Goal: Task Accomplishment & Management: Use online tool/utility

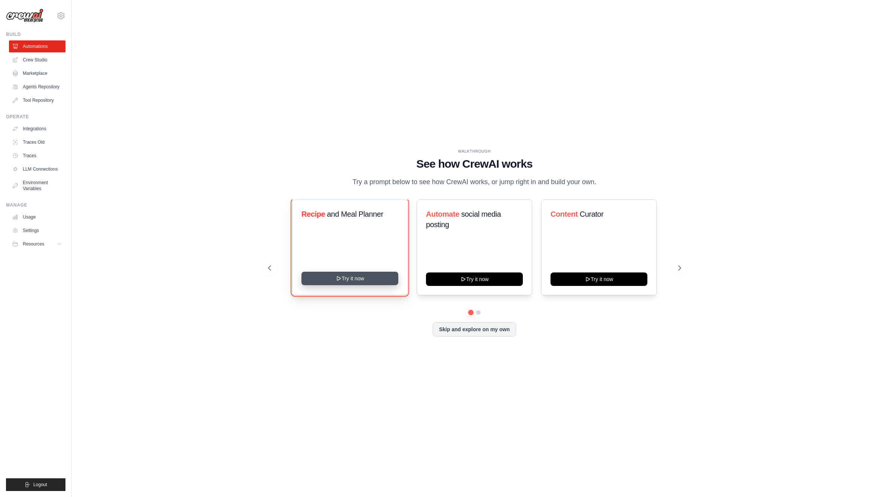
click at [360, 276] on button "Try it now" at bounding box center [350, 278] width 97 height 13
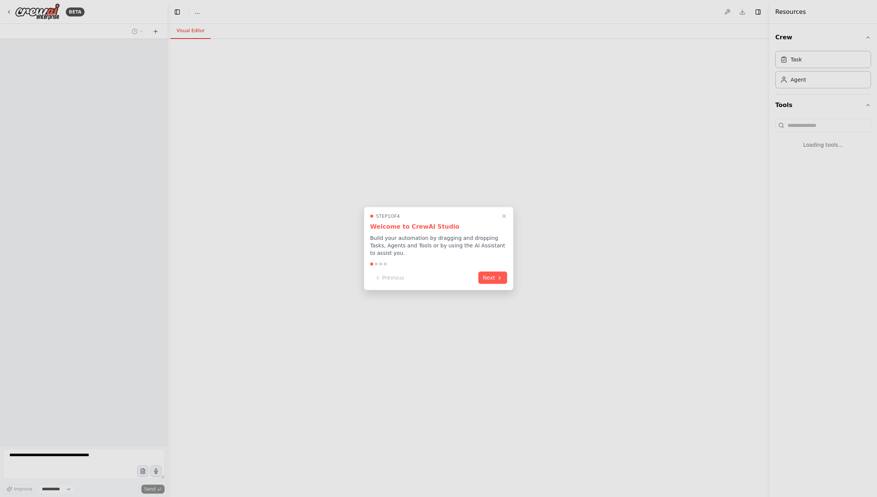
select select "****"
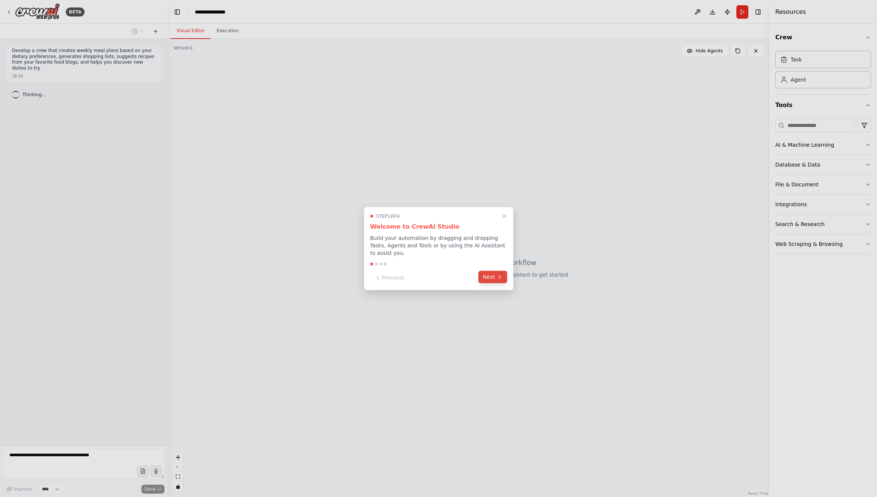
click at [487, 276] on button "Next" at bounding box center [492, 277] width 29 height 12
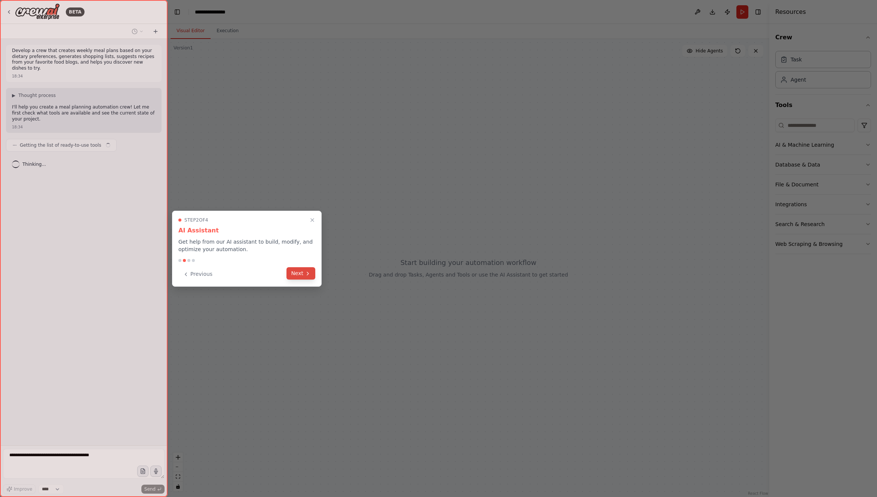
click at [302, 274] on button "Next" at bounding box center [301, 273] width 29 height 12
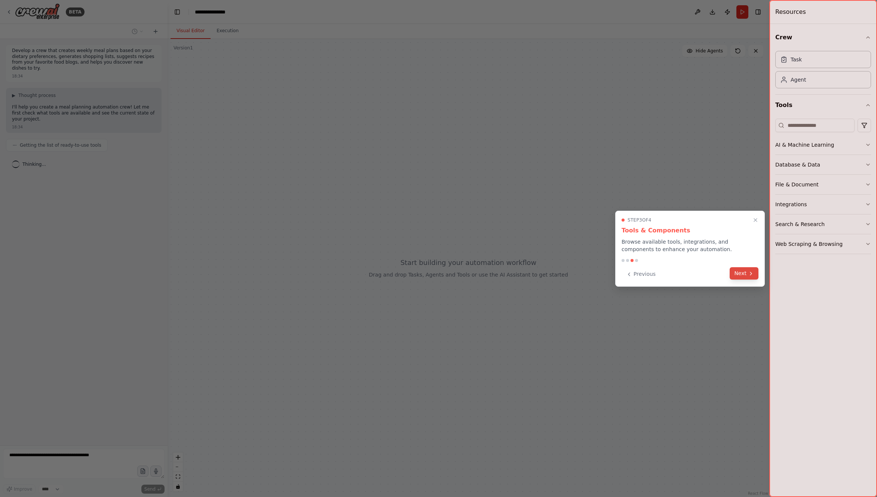
click at [736, 276] on button "Next" at bounding box center [744, 273] width 29 height 12
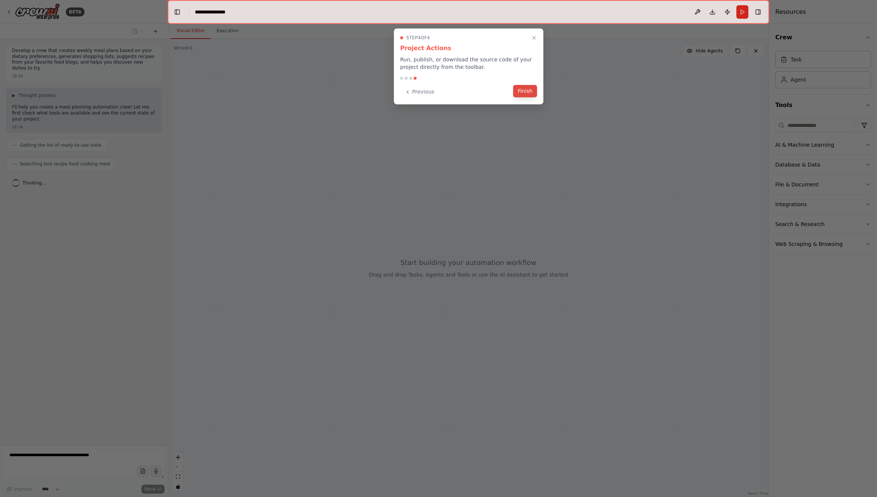
click at [521, 94] on button "Finish" at bounding box center [525, 91] width 24 height 12
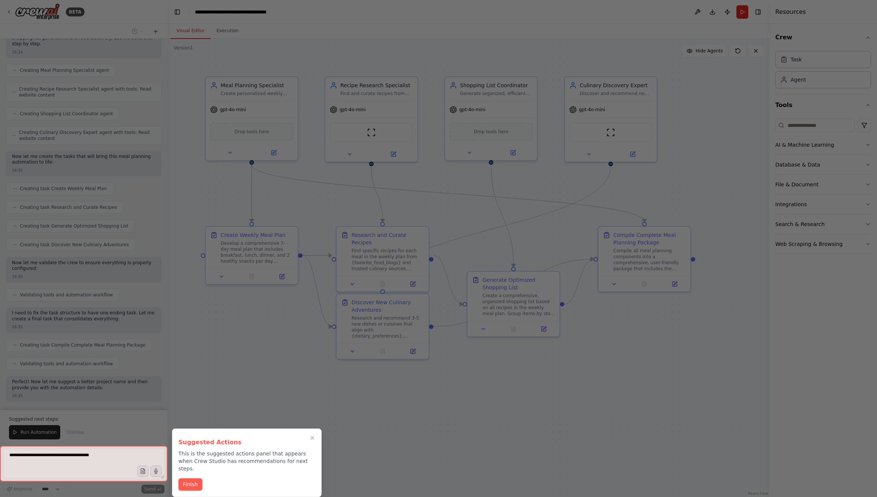
scroll to position [199, 0]
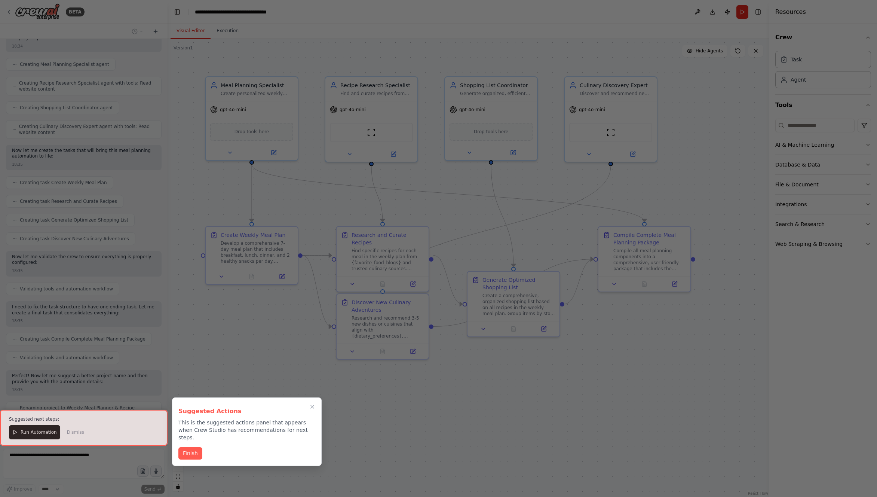
click at [40, 429] on div at bounding box center [84, 428] width 168 height 36
click at [35, 430] on div at bounding box center [84, 428] width 168 height 36
click at [198, 446] on button "Finish" at bounding box center [190, 452] width 24 height 12
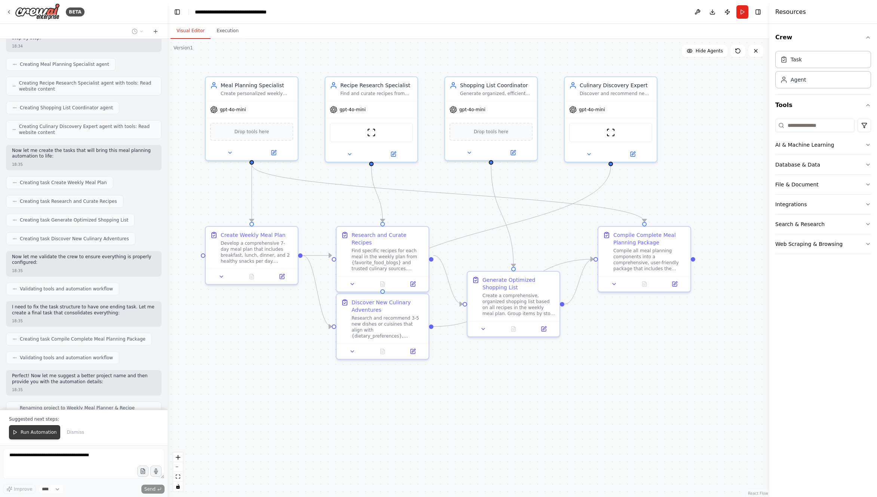
click at [22, 433] on span "Run Automation" at bounding box center [39, 432] width 36 height 6
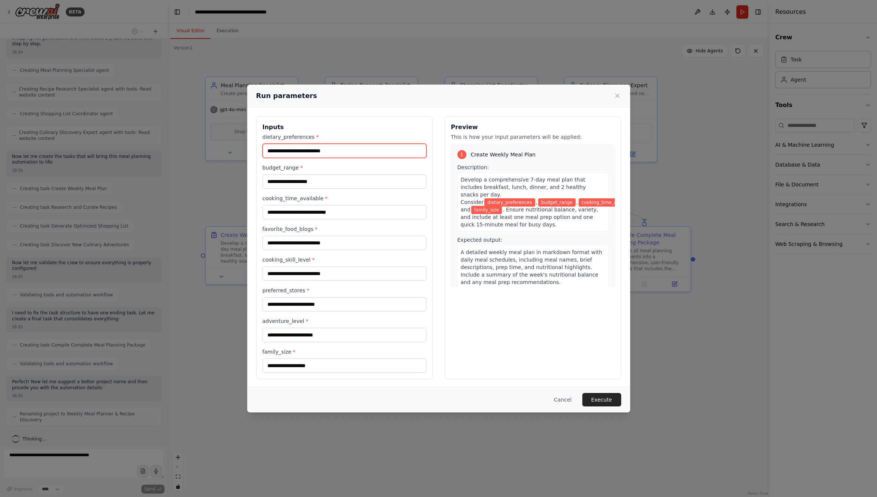
click at [322, 149] on input "dietary_preferences *" at bounding box center [345, 151] width 164 height 14
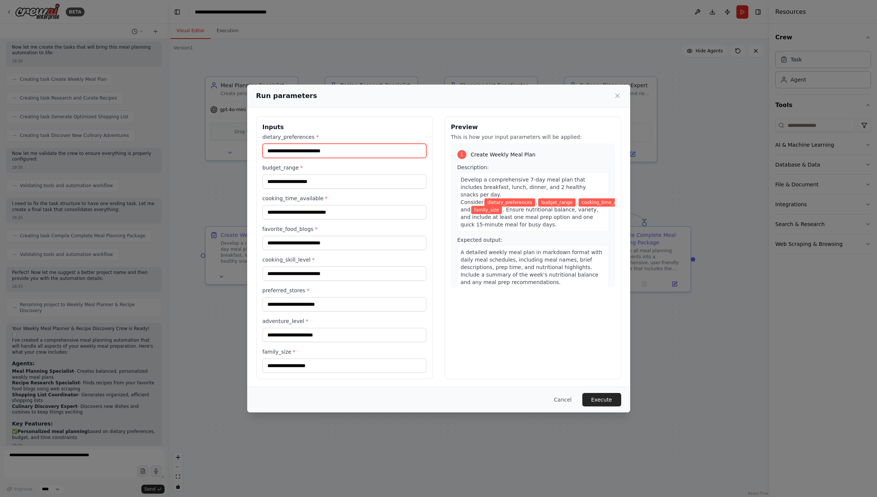
click at [322, 151] on input "dietary_preferences *" at bounding box center [345, 151] width 164 height 14
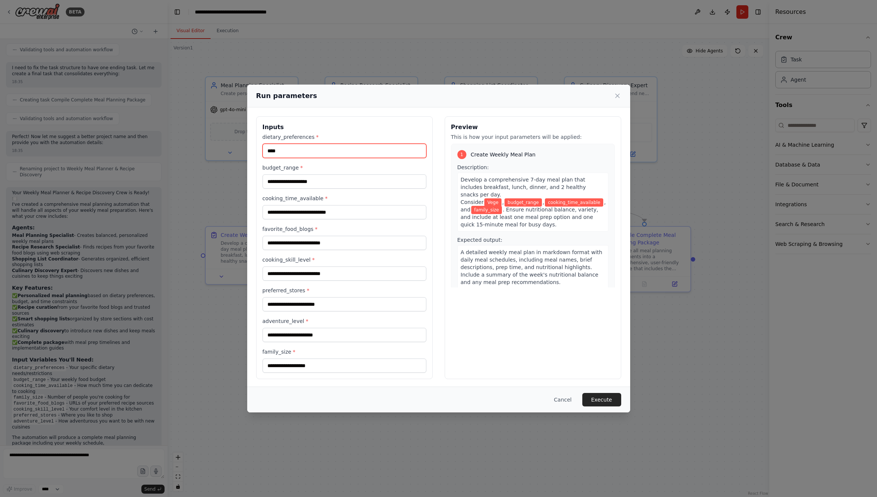
type input "****"
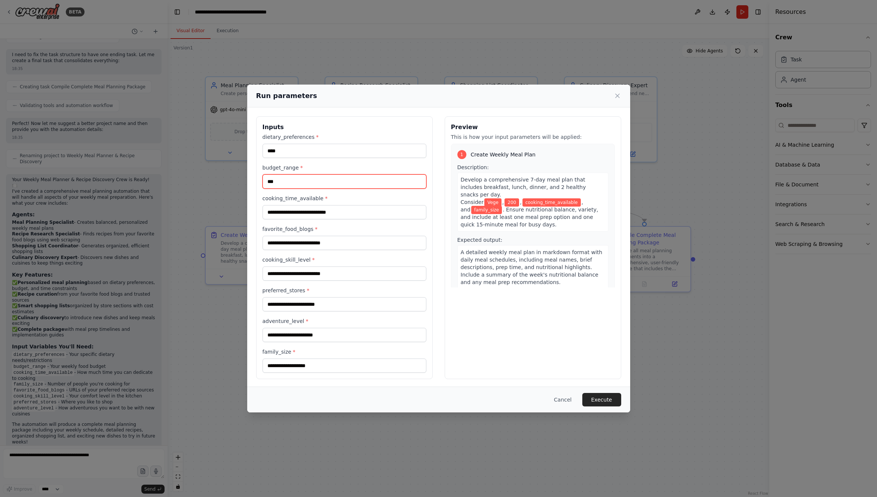
scroll to position [457, 0]
type input "***"
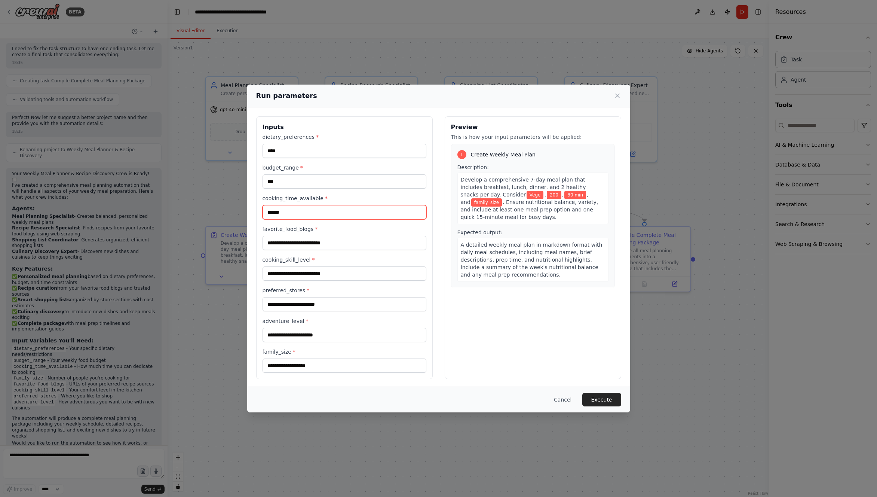
type input "******"
type input "**"
type input "******"
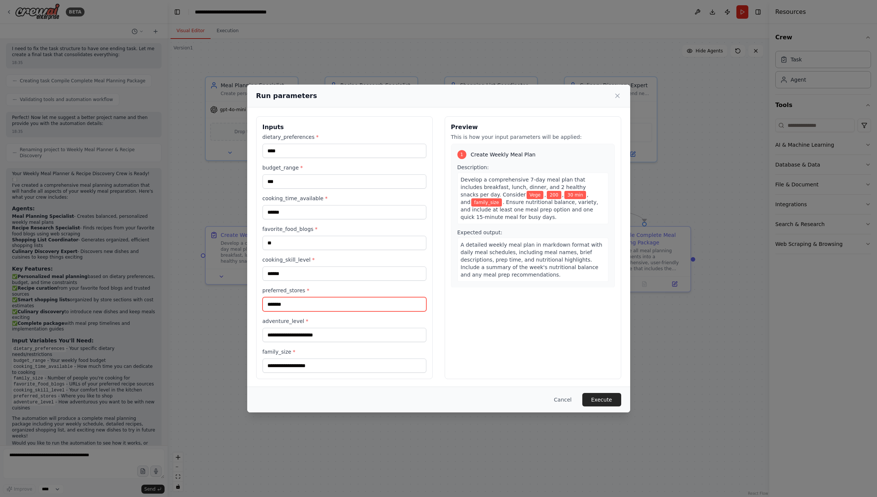
type input "*******"
type input "*"
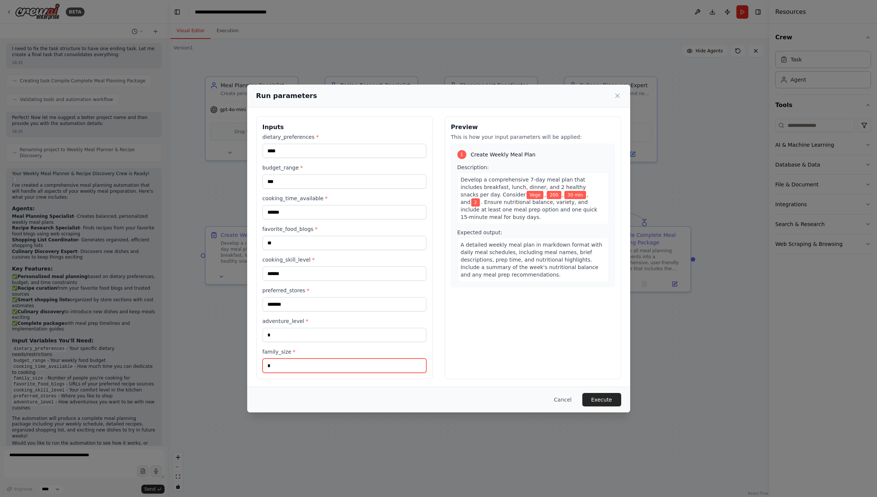
type input "*"
click at [300, 150] on input "****" at bounding box center [345, 151] width 164 height 14
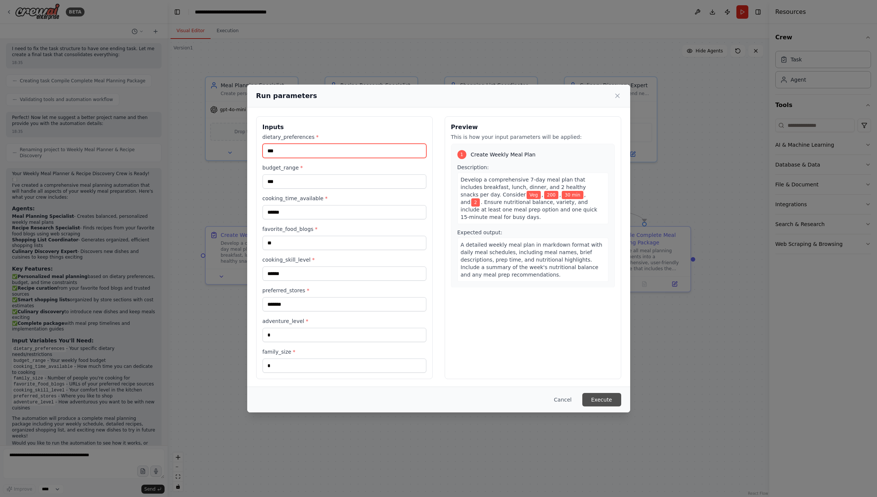
type input "***"
click at [598, 400] on button "Execute" at bounding box center [601, 399] width 39 height 13
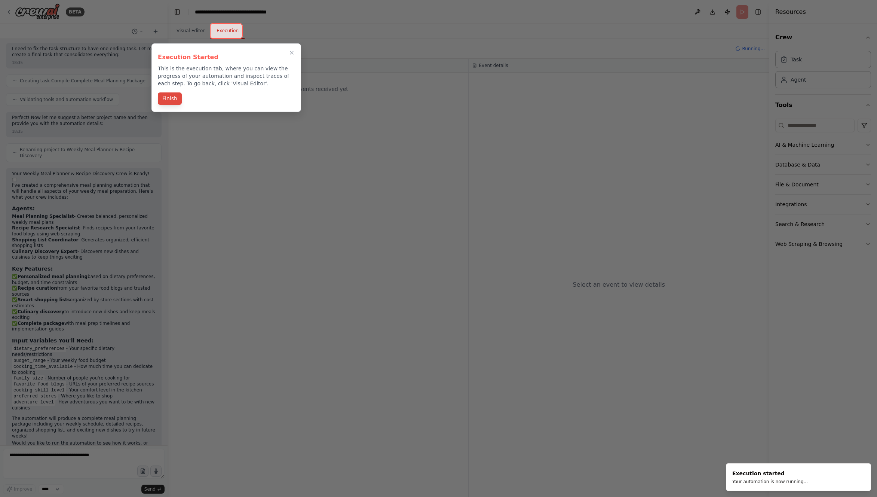
click at [172, 103] on button "Finish" at bounding box center [170, 98] width 24 height 12
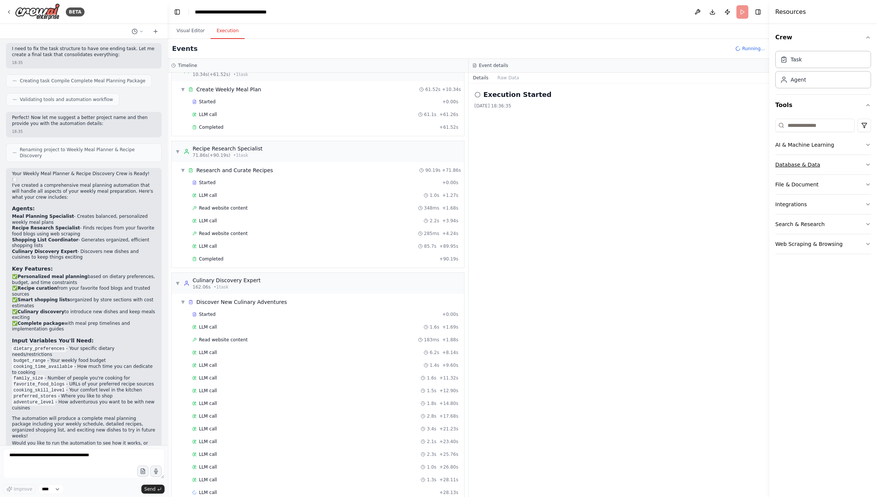
scroll to position [29, 0]
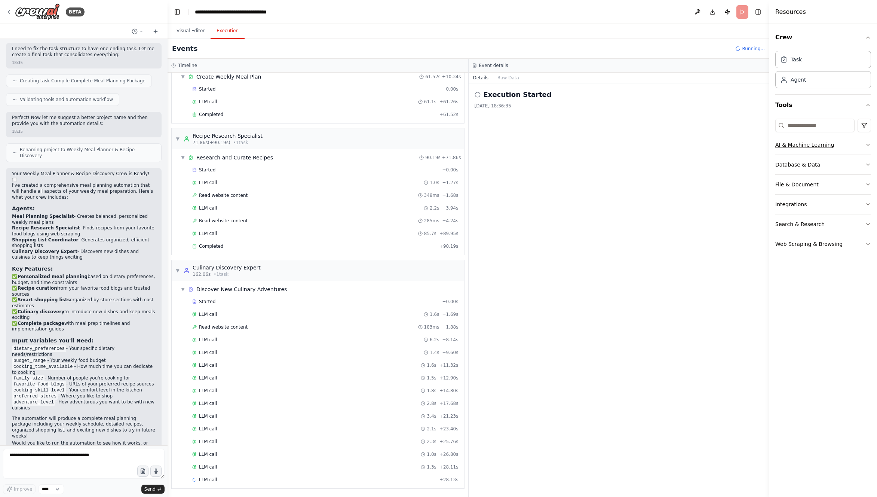
click at [820, 144] on div "AI & Machine Learning" at bounding box center [805, 144] width 59 height 7
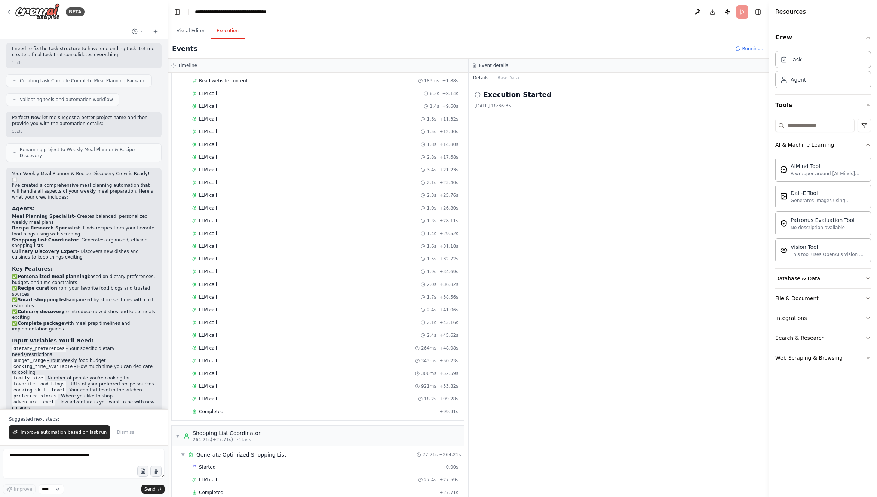
scroll to position [340, 0]
click at [776, 135] on button "AI & Machine Learning" at bounding box center [824, 144] width 96 height 19
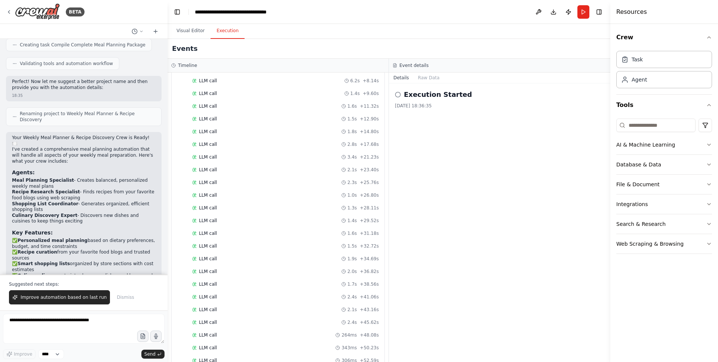
click at [617, 135] on button "AI & Machine Learning" at bounding box center [665, 144] width 96 height 19
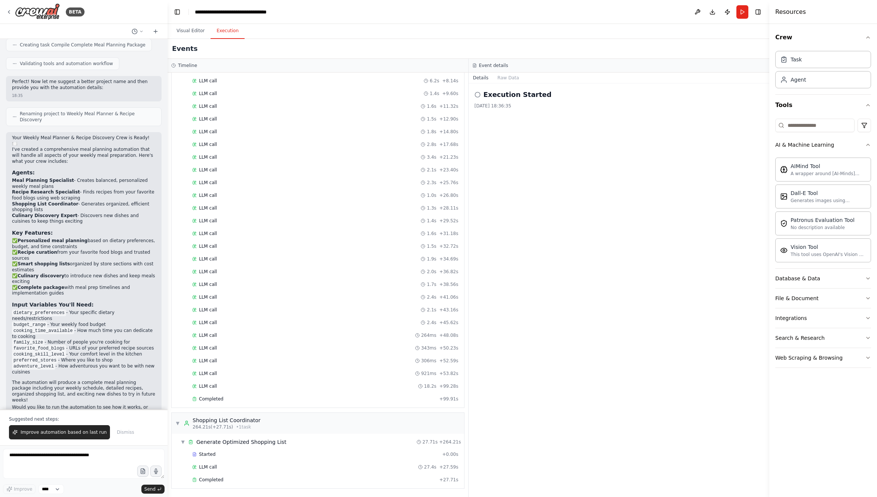
click at [776, 135] on button "AI & Machine Learning" at bounding box center [824, 144] width 96 height 19
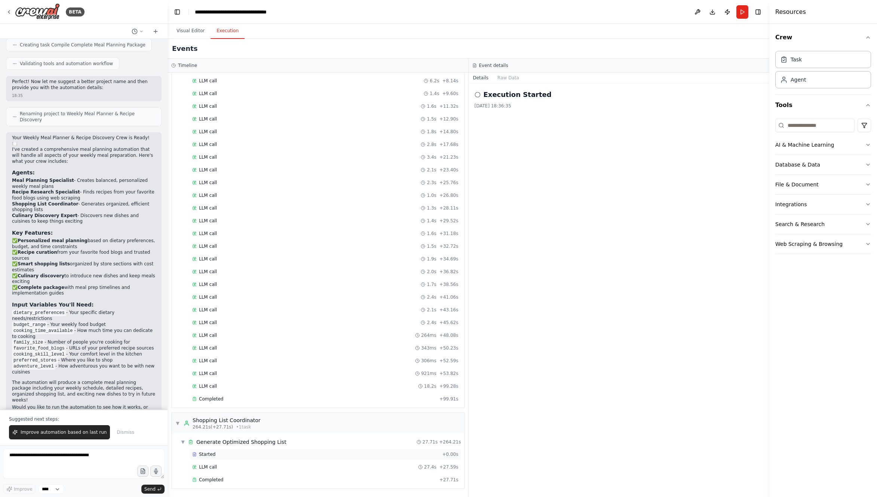
click at [210, 455] on span "Started" at bounding box center [207, 454] width 16 height 6
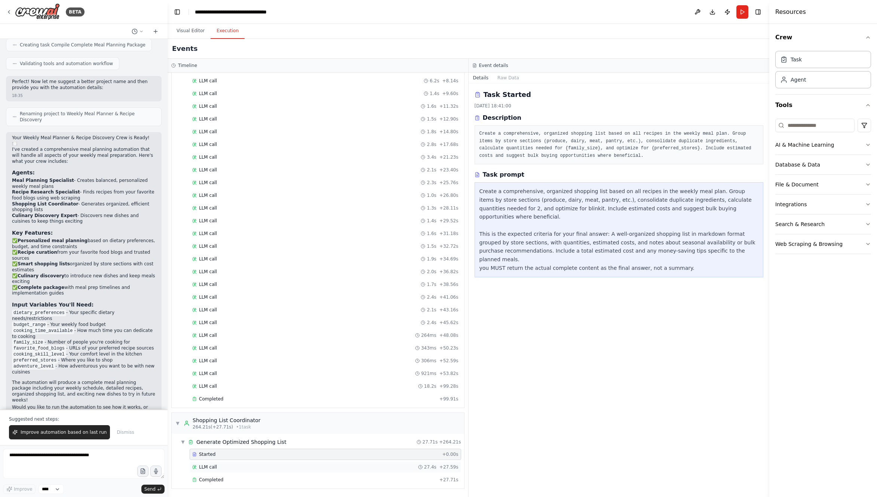
click at [211, 466] on span "LLM call" at bounding box center [208, 467] width 18 height 6
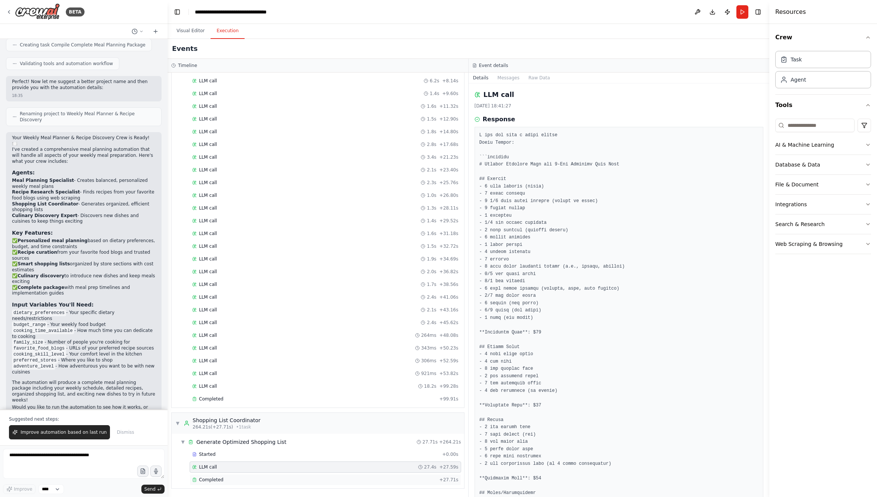
click at [215, 474] on div "Completed + 27.71s" at bounding box center [326, 479] width 272 height 11
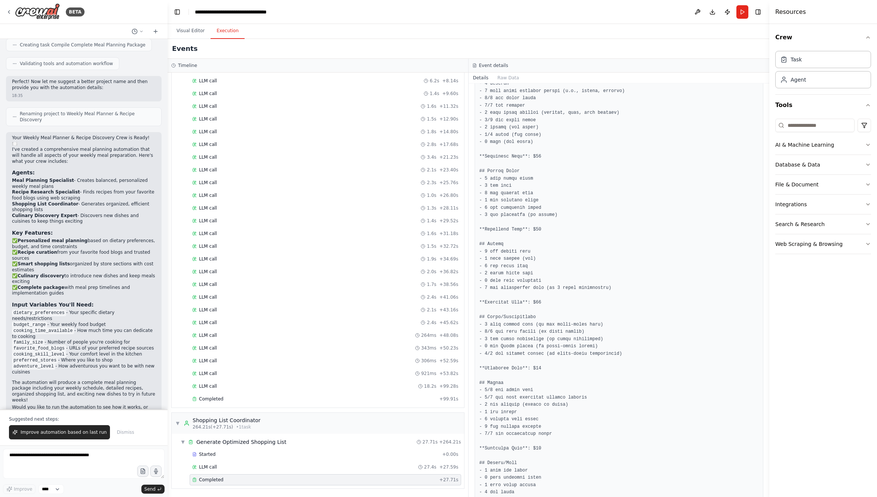
scroll to position [0, 0]
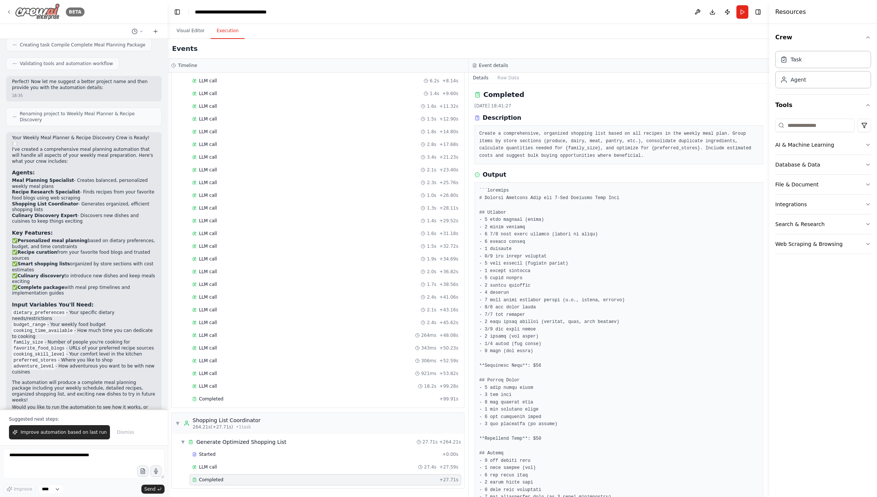
click at [41, 13] on img at bounding box center [37, 11] width 45 height 17
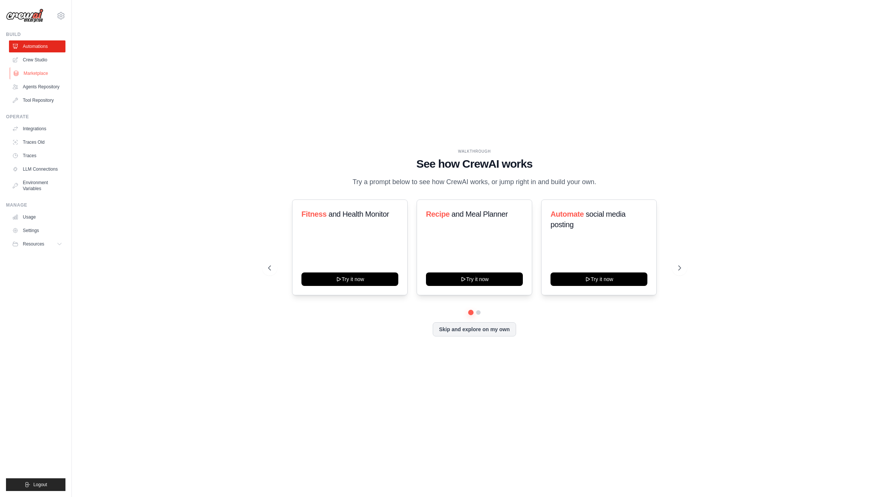
click at [35, 73] on link "Marketplace" at bounding box center [38, 73] width 56 height 12
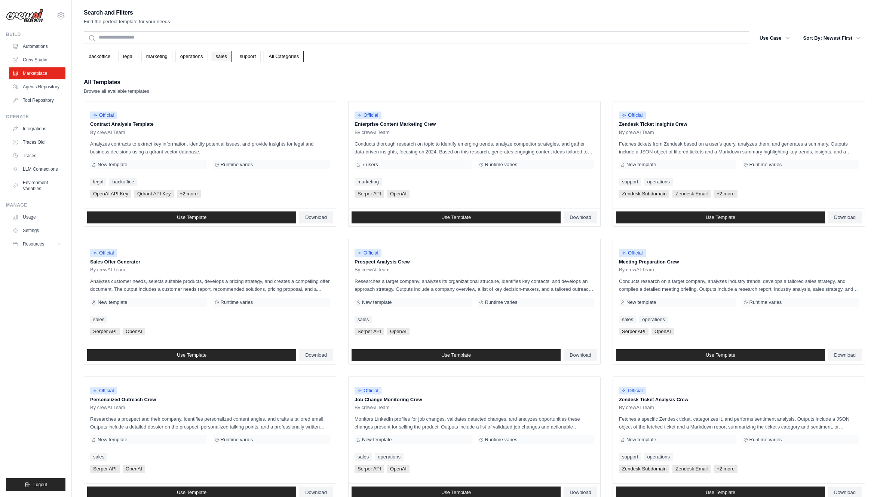
click at [215, 58] on link "sales" at bounding box center [221, 56] width 21 height 11
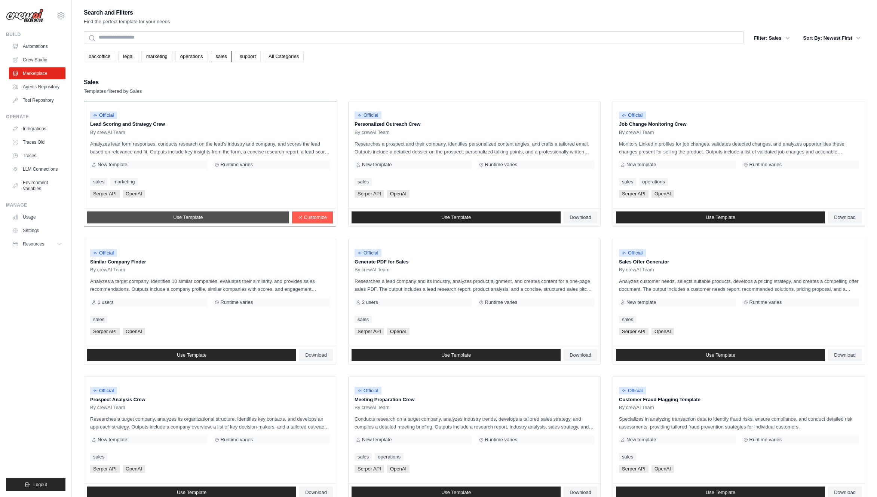
click at [210, 216] on link "Use Template" at bounding box center [188, 217] width 202 height 12
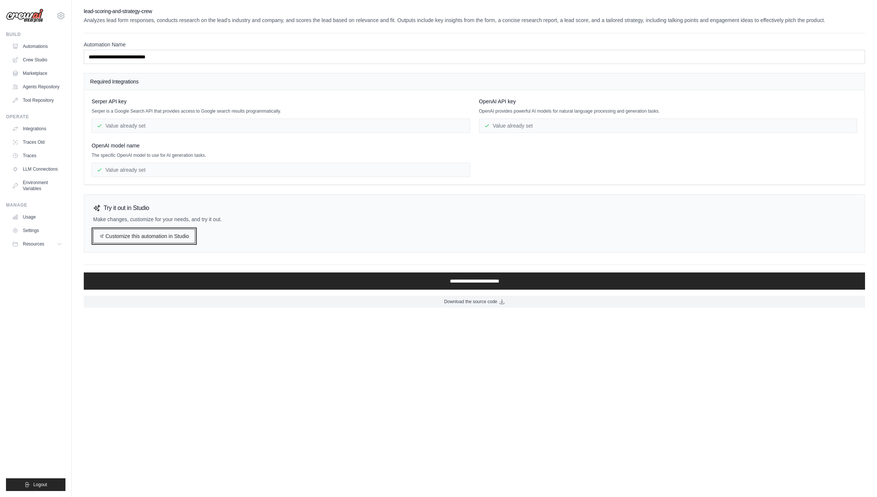
click at [173, 239] on link "Customize this automation in Studio" at bounding box center [144, 236] width 102 height 14
click at [39, 70] on link "Marketplace" at bounding box center [38, 73] width 56 height 12
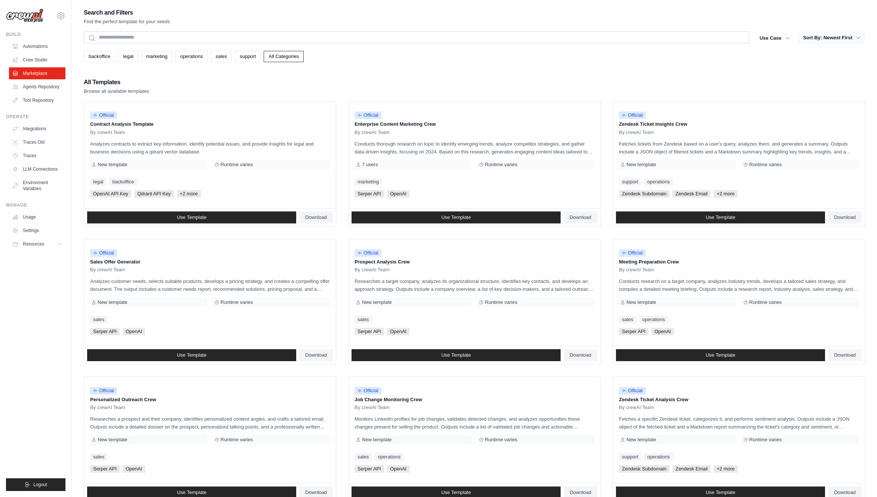
click at [828, 37] on button "Sort By: Newest First" at bounding box center [832, 37] width 66 height 13
click at [779, 33] on button "Use Case" at bounding box center [774, 37] width 39 height 13
click at [128, 57] on link "legal" at bounding box center [128, 56] width 20 height 11
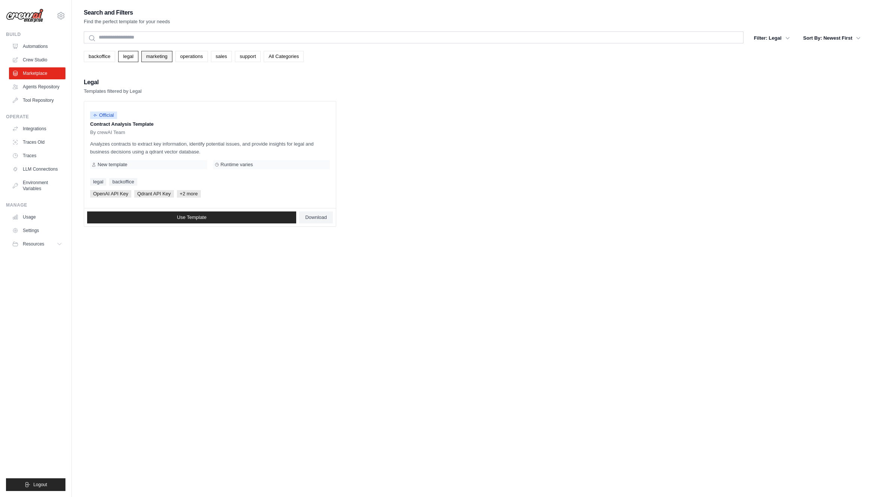
click at [153, 56] on link "marketing" at bounding box center [156, 56] width 31 height 11
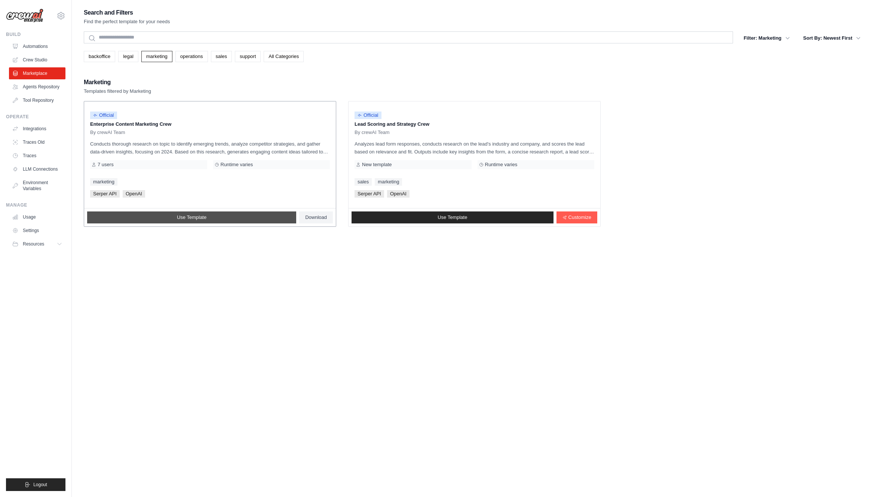
click at [218, 216] on link "Use Template" at bounding box center [191, 217] width 209 height 12
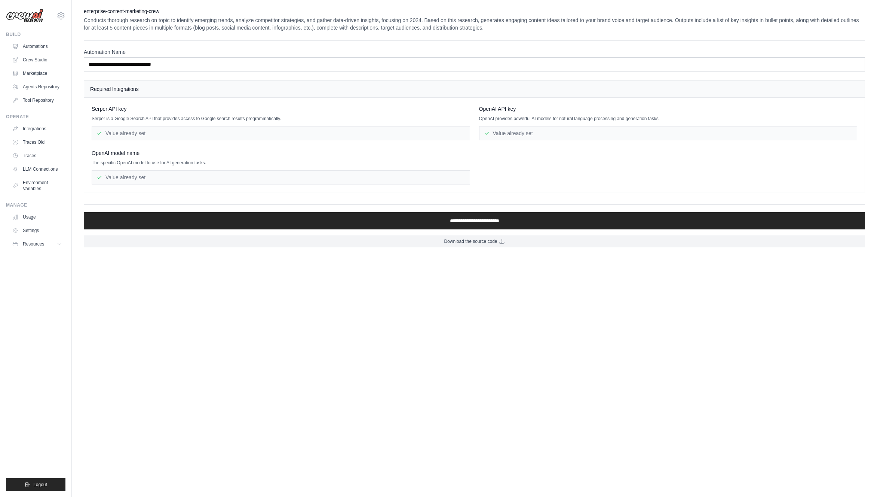
click at [184, 117] on p "Serper is a Google Search API that provides access to Google search results pro…" at bounding box center [281, 119] width 379 height 6
click at [155, 128] on div "Value already set" at bounding box center [281, 133] width 379 height 14
click at [146, 132] on div "Value already set" at bounding box center [281, 133] width 379 height 14
click at [38, 73] on link "Marketplace" at bounding box center [38, 73] width 56 height 12
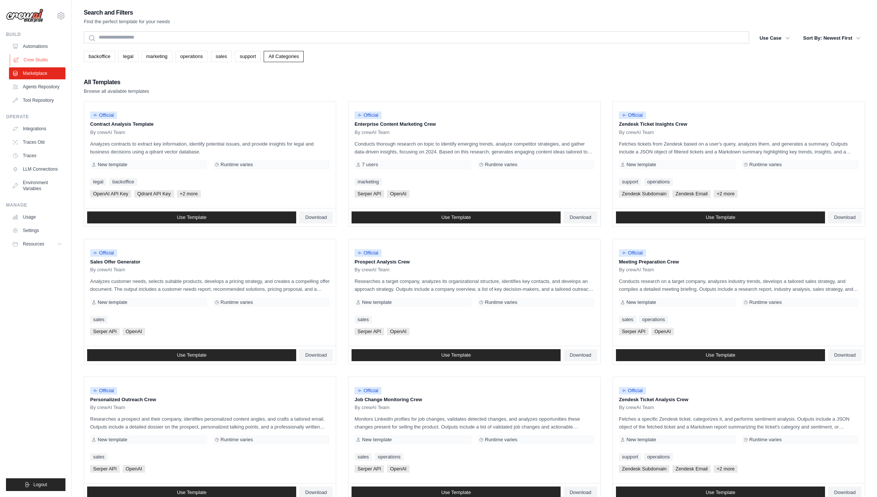
click at [36, 59] on link "Crew Studio" at bounding box center [38, 60] width 56 height 12
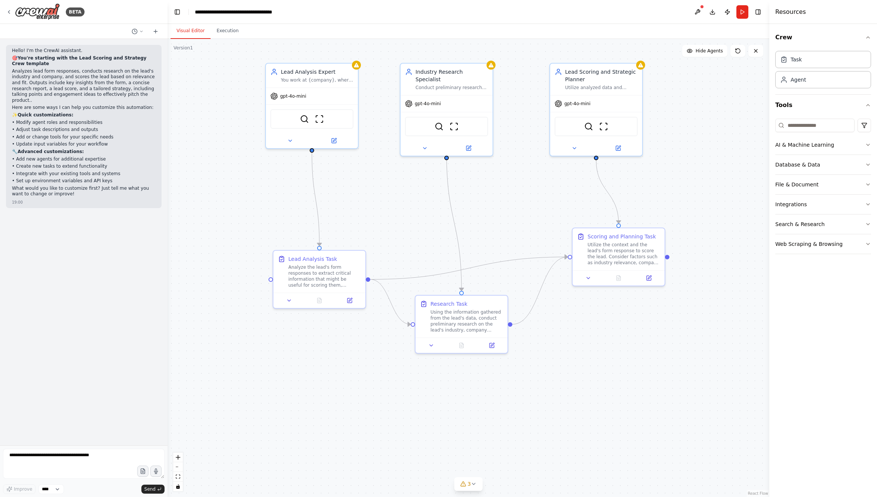
drag, startPoint x: 231, startPoint y: 203, endPoint x: 334, endPoint y: 205, distance: 102.9
click at [337, 205] on div ".deletable-edge-delete-btn { width: 20px; height: 20px; border: 0px solid #ffff…" at bounding box center [469, 268] width 602 height 458
click at [327, 78] on div "You work at {company}, where you main goal is to analyze leads form responses t…" at bounding box center [318, 79] width 73 height 6
click at [331, 138] on button at bounding box center [335, 139] width 42 height 9
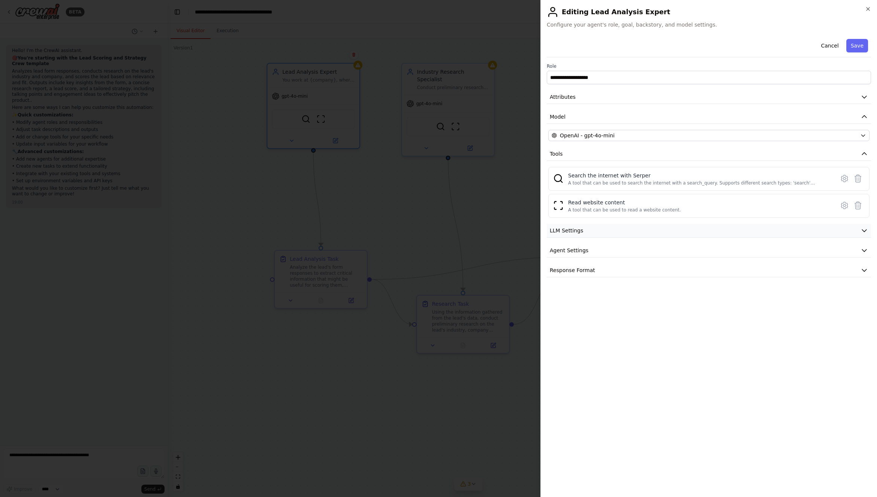
click at [591, 231] on button "LLM Settings" at bounding box center [709, 231] width 324 height 14
click at [578, 303] on span "Agent Settings" at bounding box center [569, 303] width 39 height 7
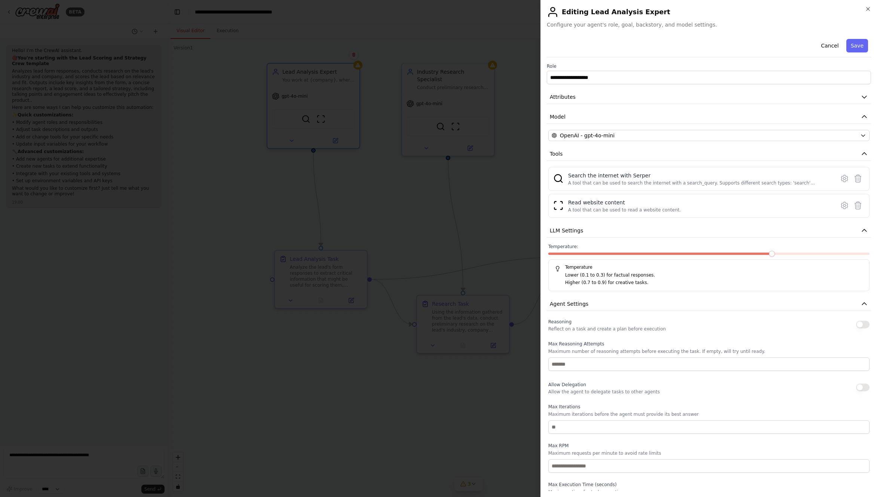
scroll to position [46, 0]
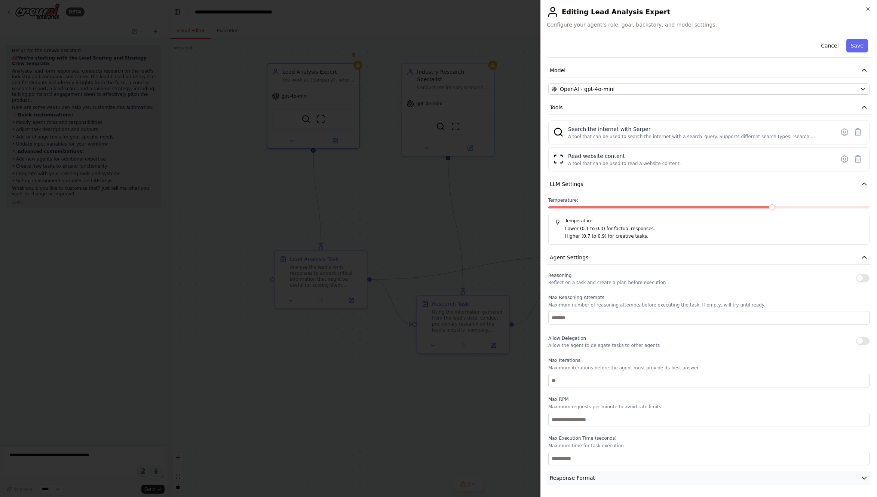
click at [580, 483] on button "Response Format" at bounding box center [709, 478] width 324 height 14
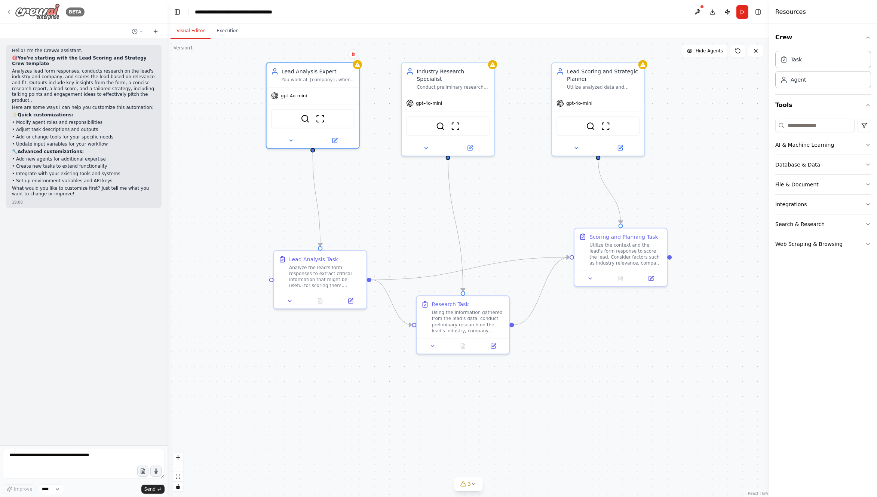
click at [9, 12] on icon at bounding box center [8, 11] width 1 height 3
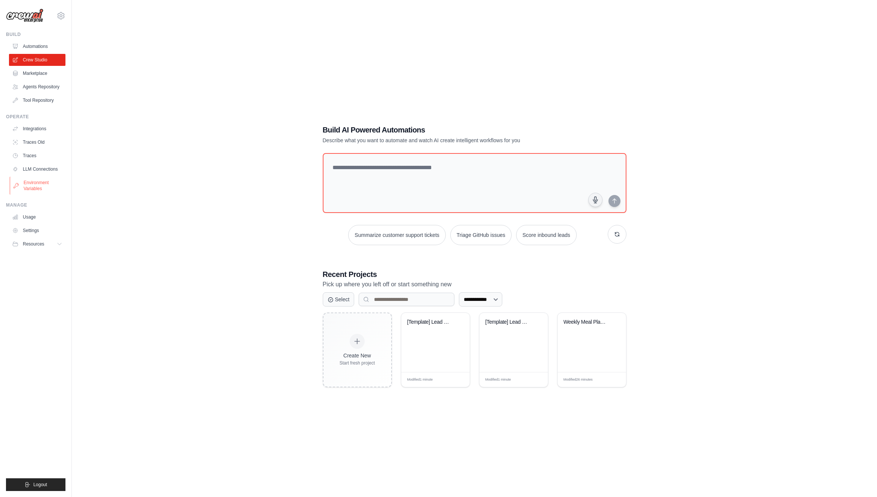
click at [40, 189] on link "Environment Variables" at bounding box center [38, 186] width 56 height 18
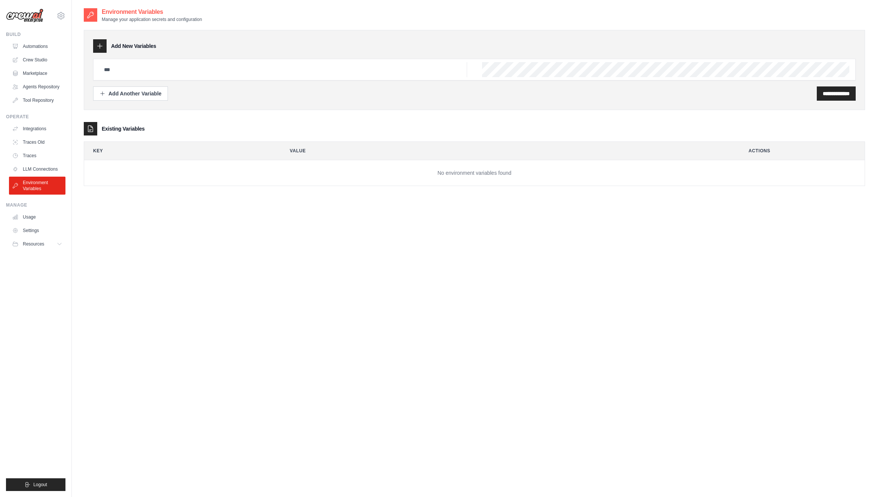
click at [327, 112] on div "**********" at bounding box center [475, 103] width 782 height 163
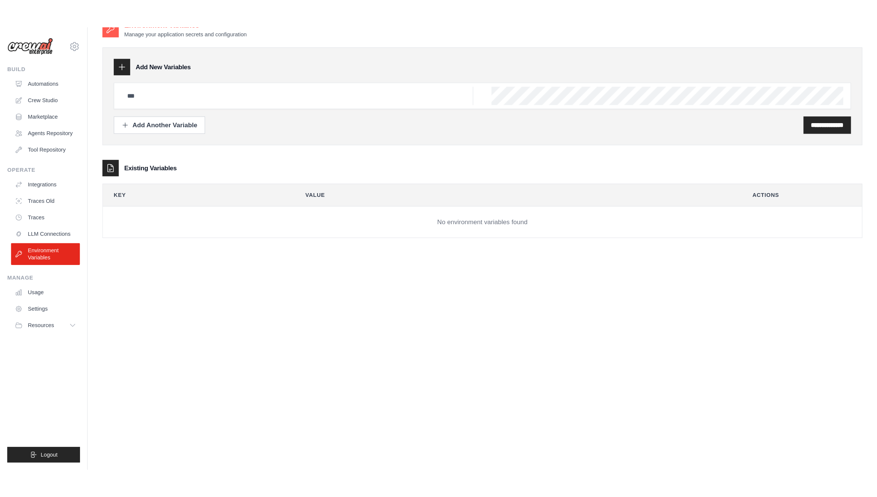
scroll to position [15, 0]
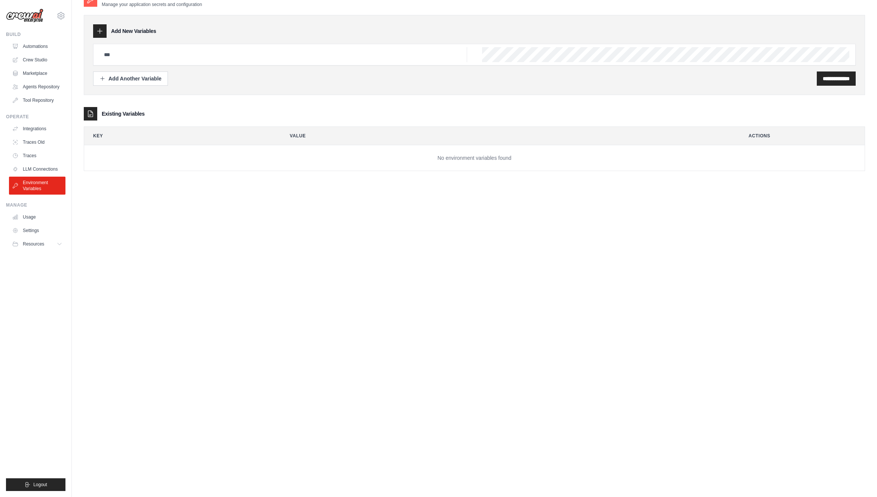
click at [309, 112] on div "Existing Variables" at bounding box center [475, 113] width 782 height 13
